Goal: Task Accomplishment & Management: Manage account settings

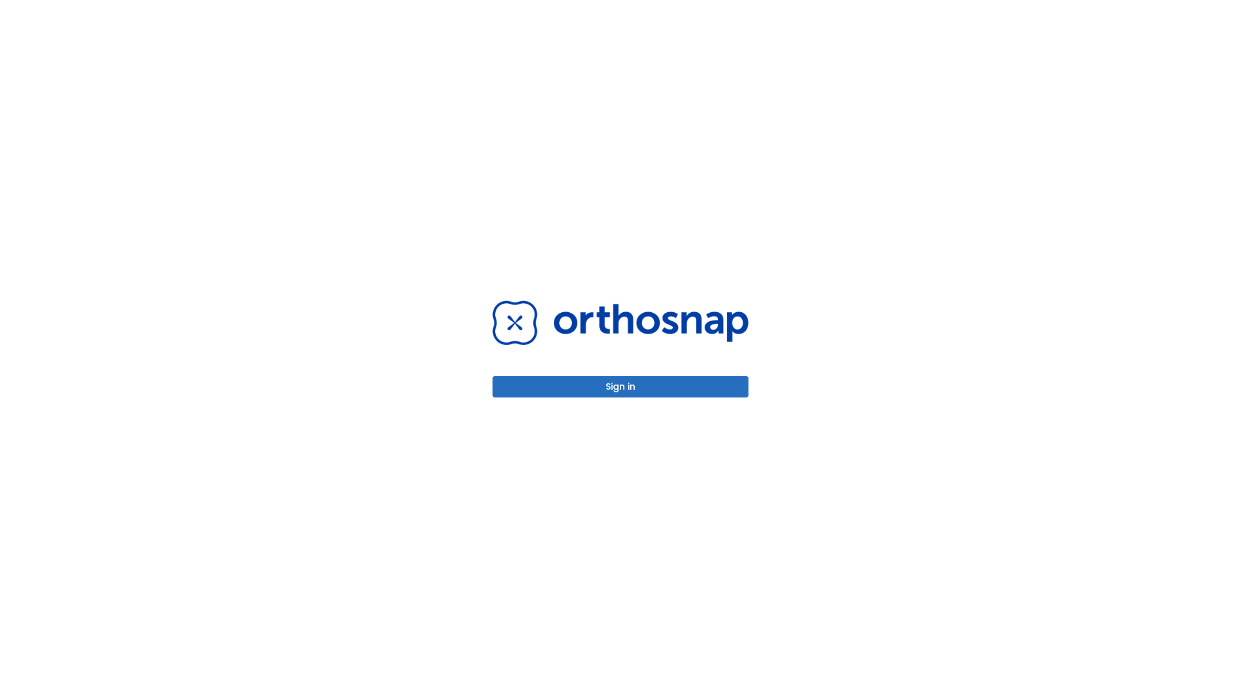
click at [620, 386] on button "Sign in" at bounding box center [620, 386] width 256 height 21
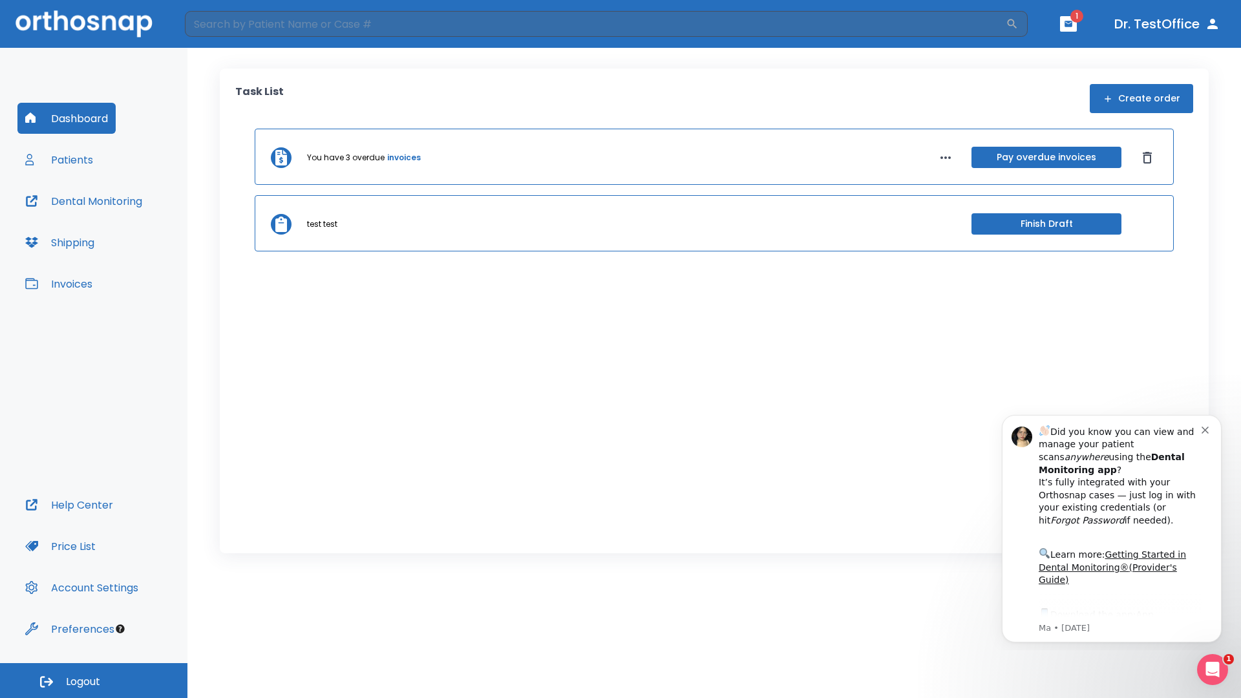
click at [94, 681] on span "Logout" at bounding box center [83, 682] width 34 height 14
